Goal: Task Accomplishment & Management: Manage account settings

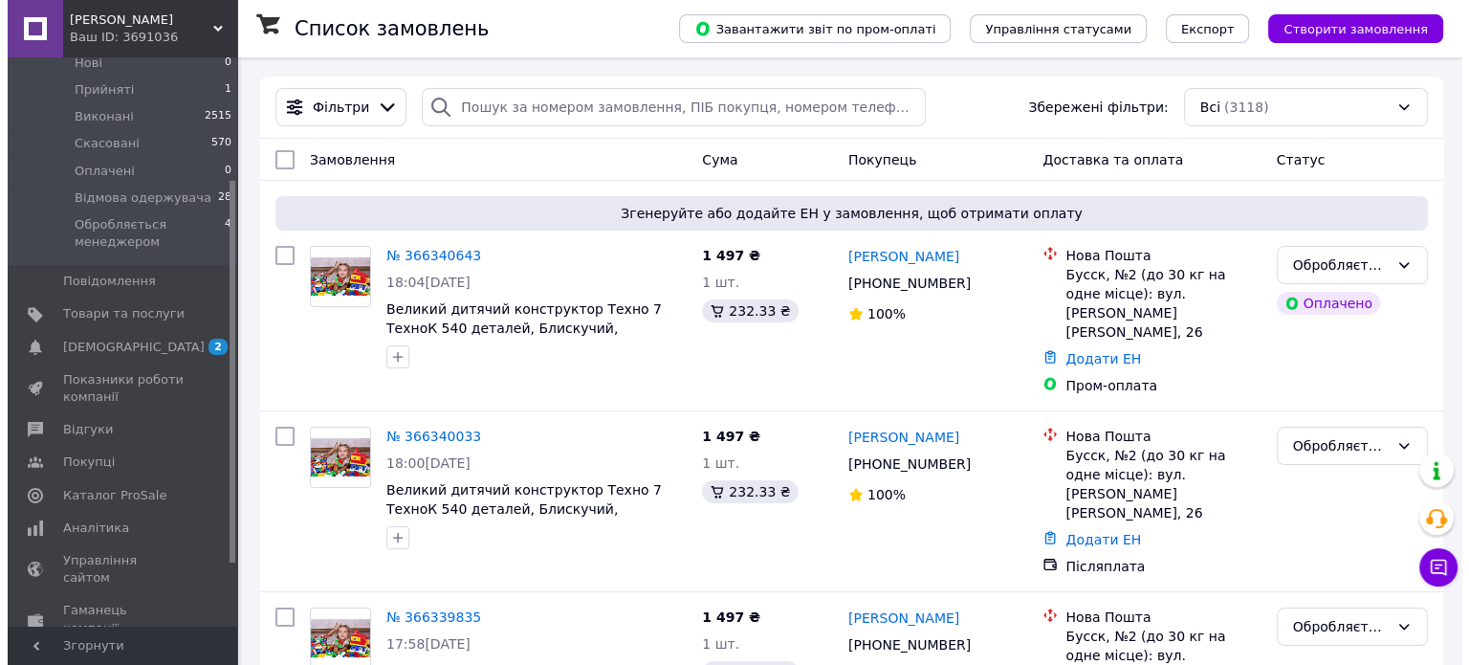
scroll to position [183, 0]
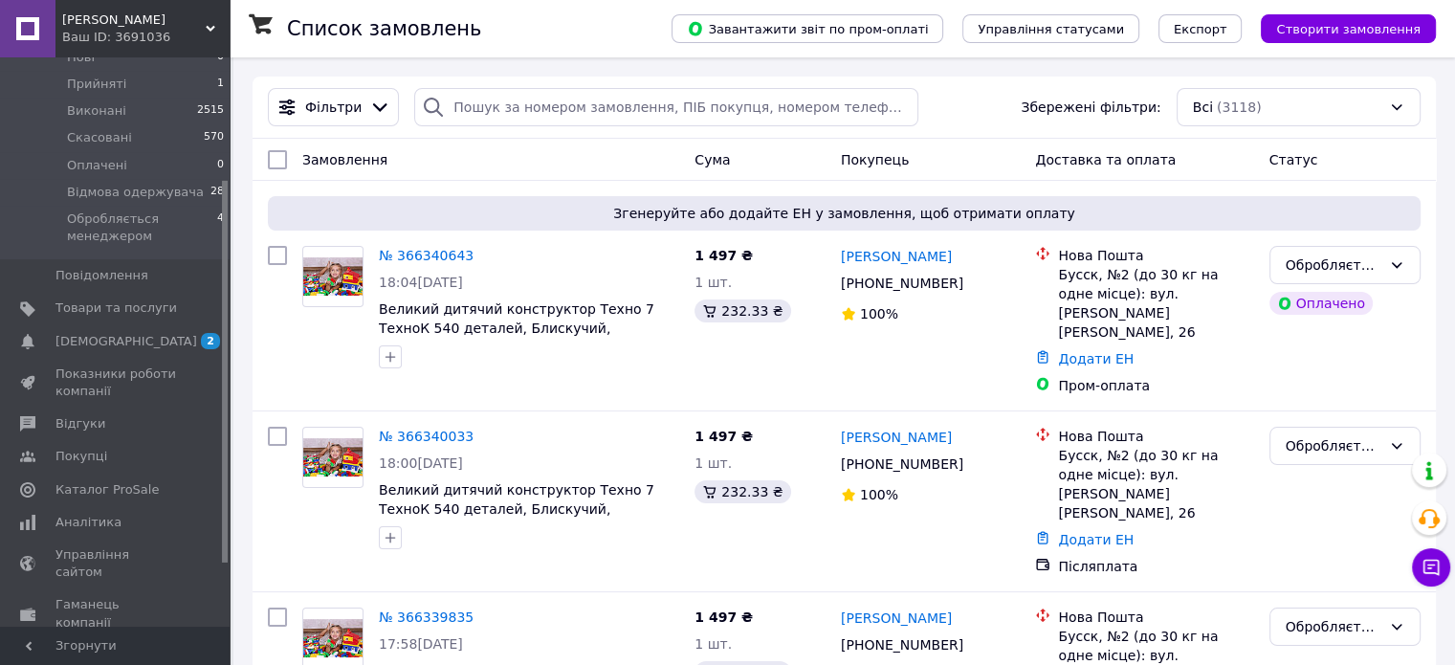
drag, startPoint x: 224, startPoint y: 389, endPoint x: 226, endPoint y: 512, distance: 122.5
click at [226, 512] on div at bounding box center [225, 372] width 6 height 382
click at [121, 481] on span "Каталог ProSale" at bounding box center [106, 489] width 103 height 17
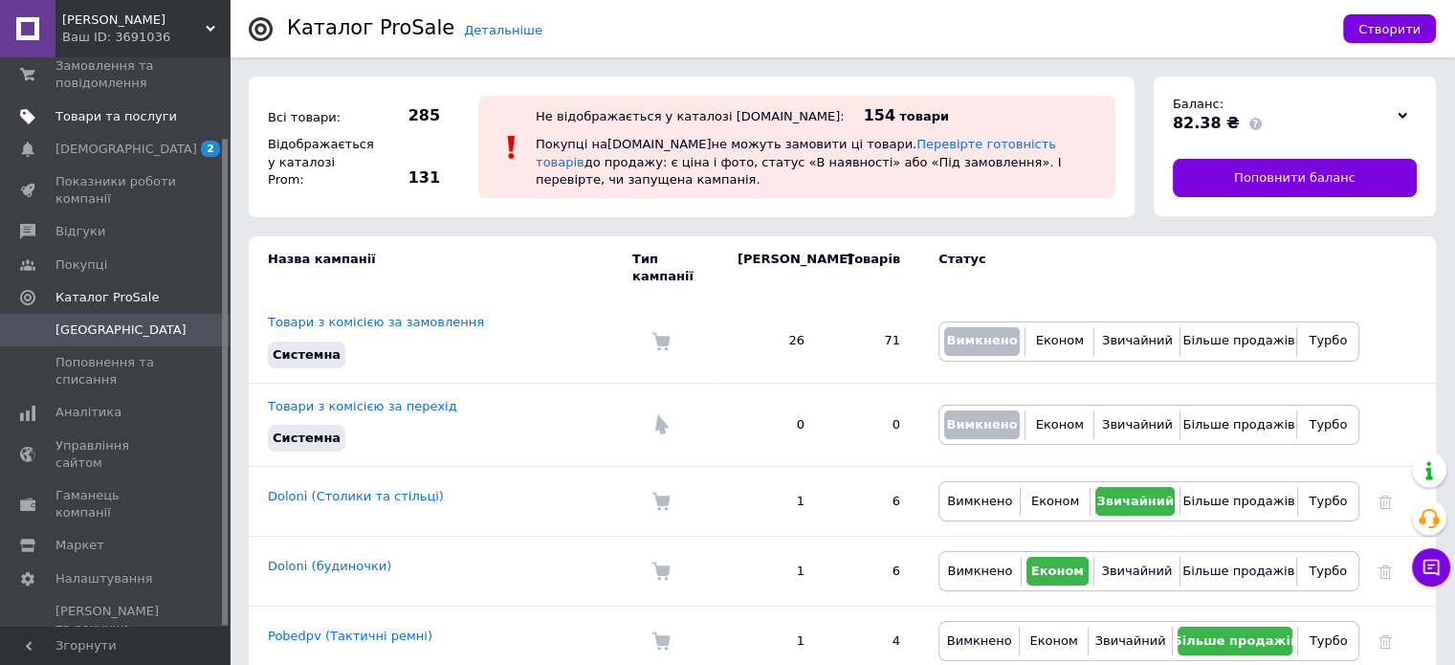
click at [121, 100] on link "Товари та послуги" at bounding box center [117, 116] width 235 height 33
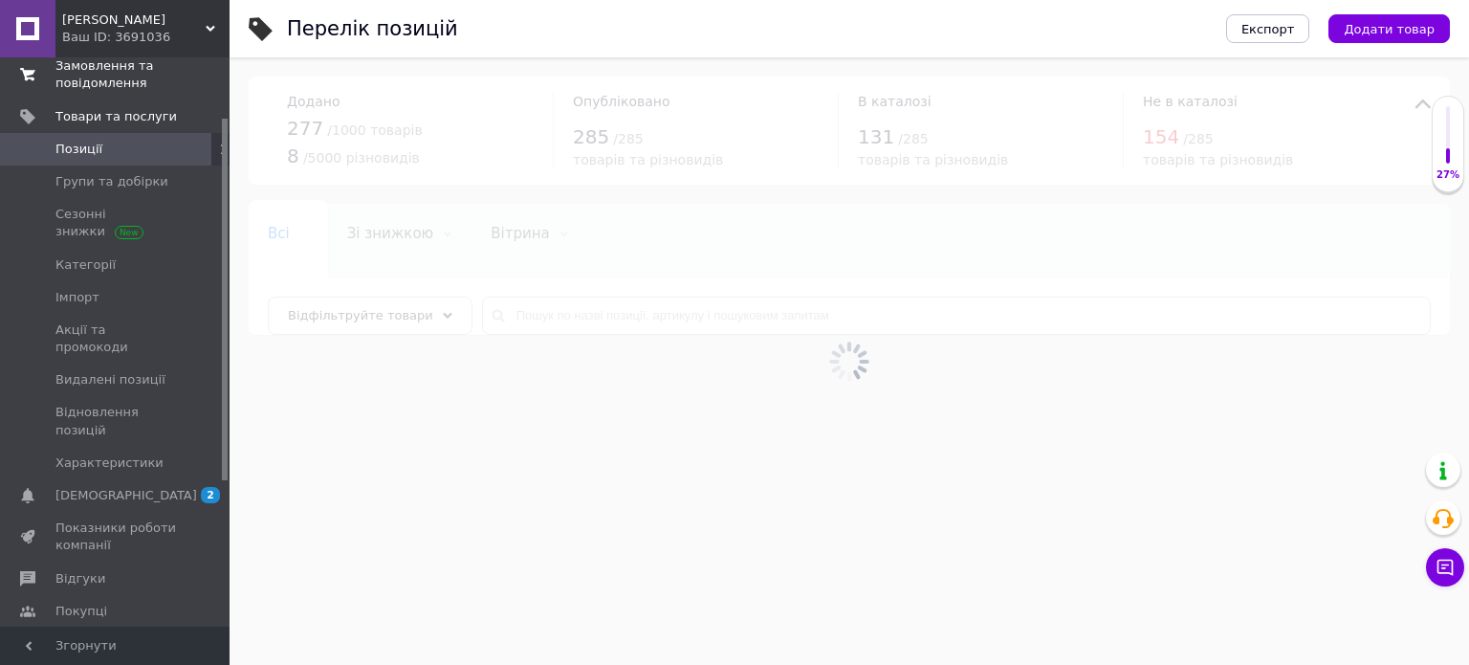
click at [118, 80] on span "Замовлення та повідомлення" at bounding box center [115, 74] width 121 height 34
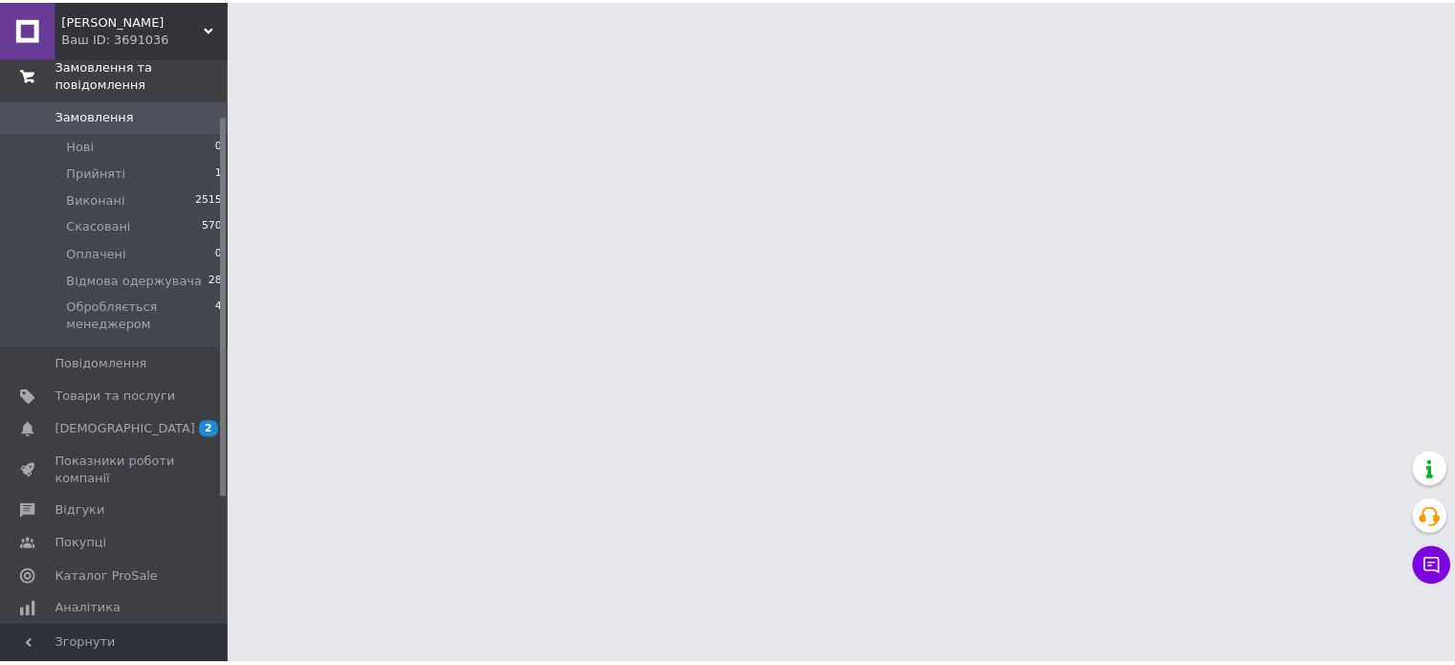
scroll to position [84, 0]
